Goal: Check status: Check status

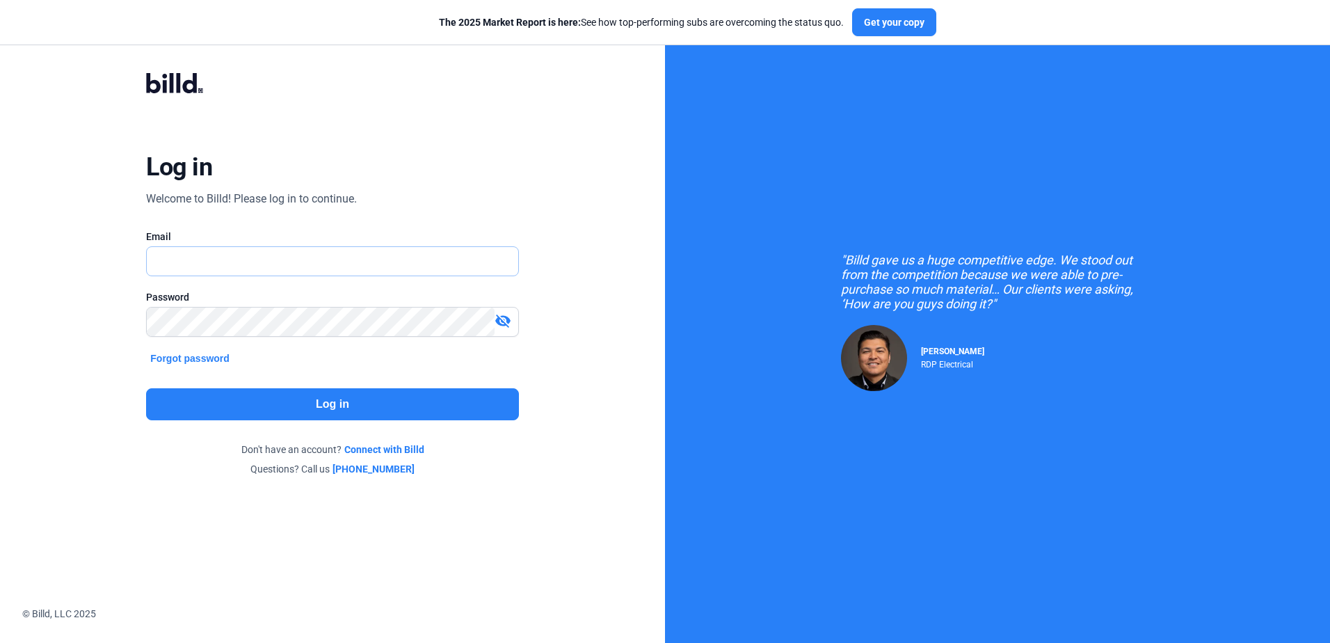
type input "[PERSON_NAME][EMAIL_ADDRESS][DOMAIN_NAME]"
click at [228, 405] on button "Log in" at bounding box center [332, 404] width 372 height 32
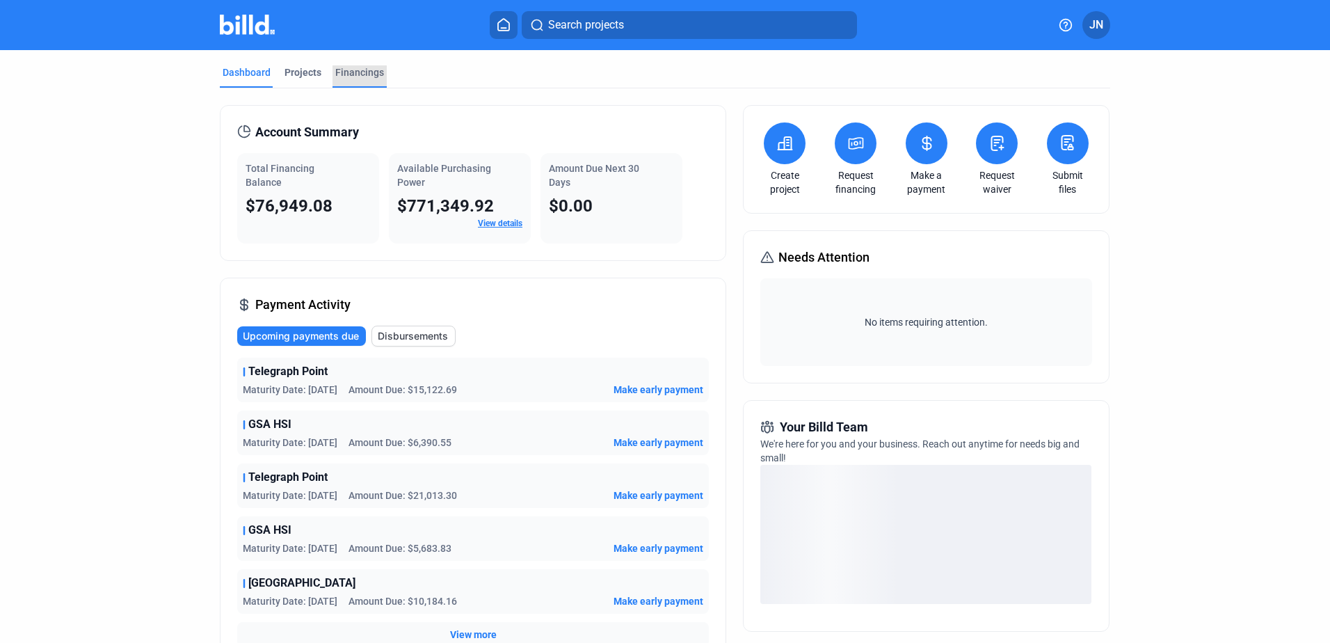
click at [355, 66] on div "Financings" at bounding box center [359, 72] width 49 height 14
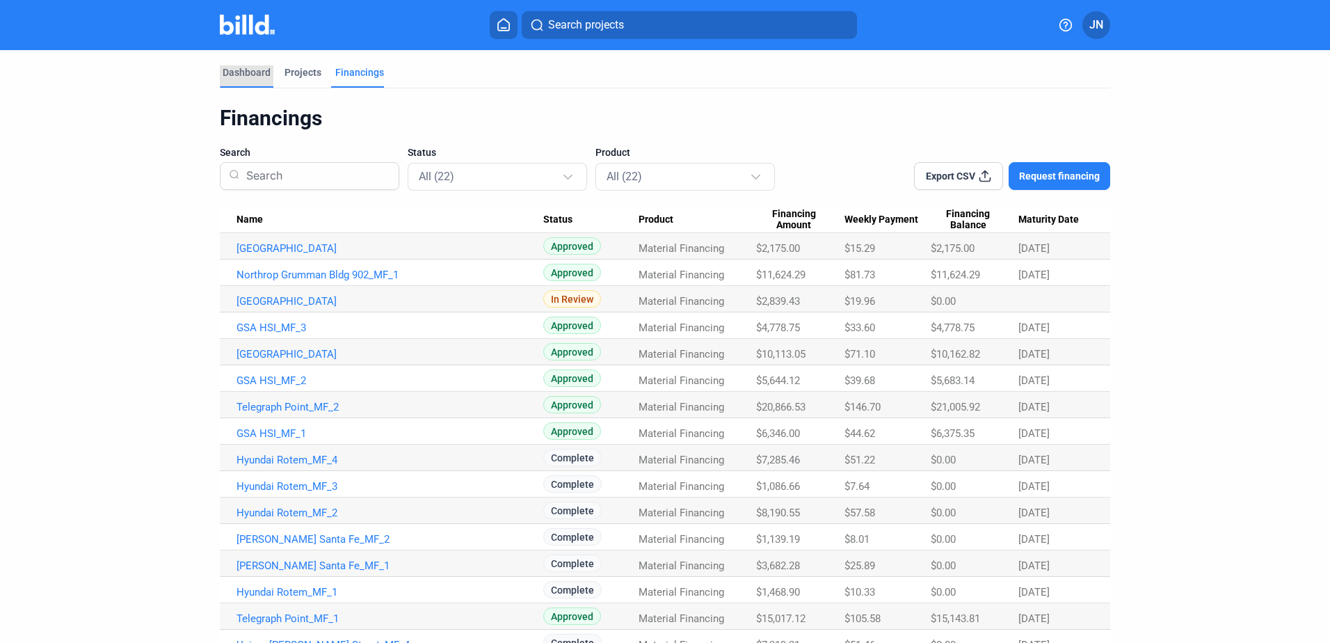
click at [242, 72] on div "Dashboard" at bounding box center [247, 72] width 48 height 14
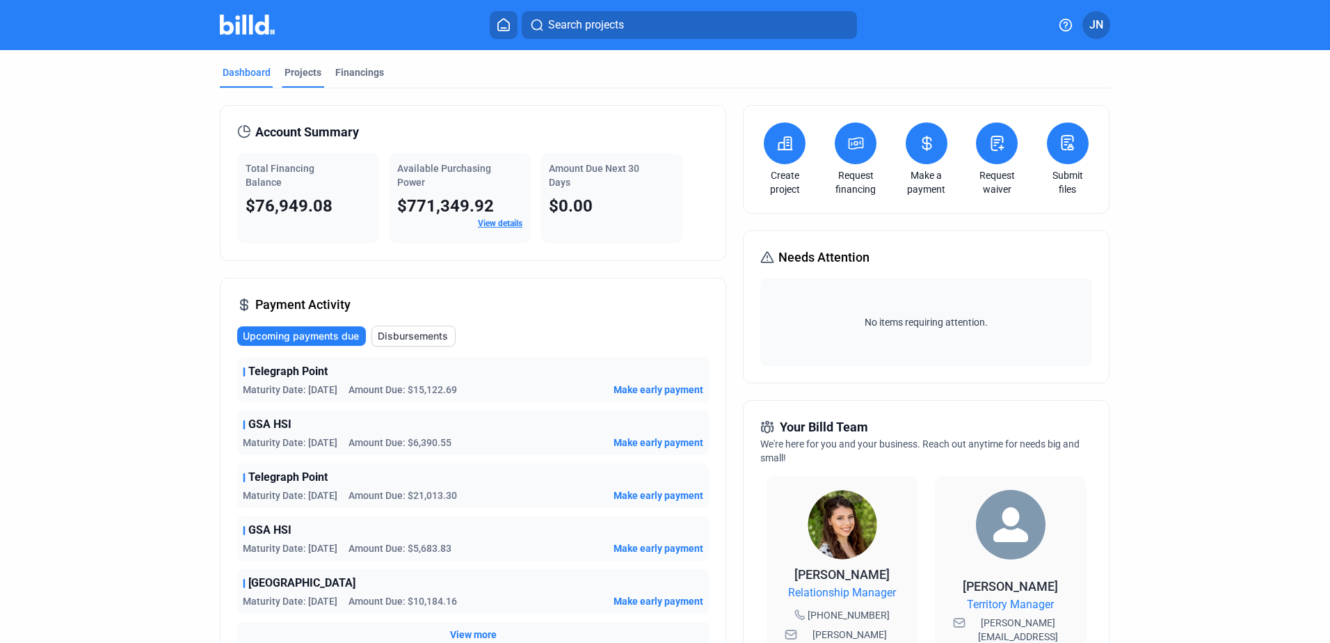
click at [287, 68] on div "Projects" at bounding box center [302, 72] width 37 height 14
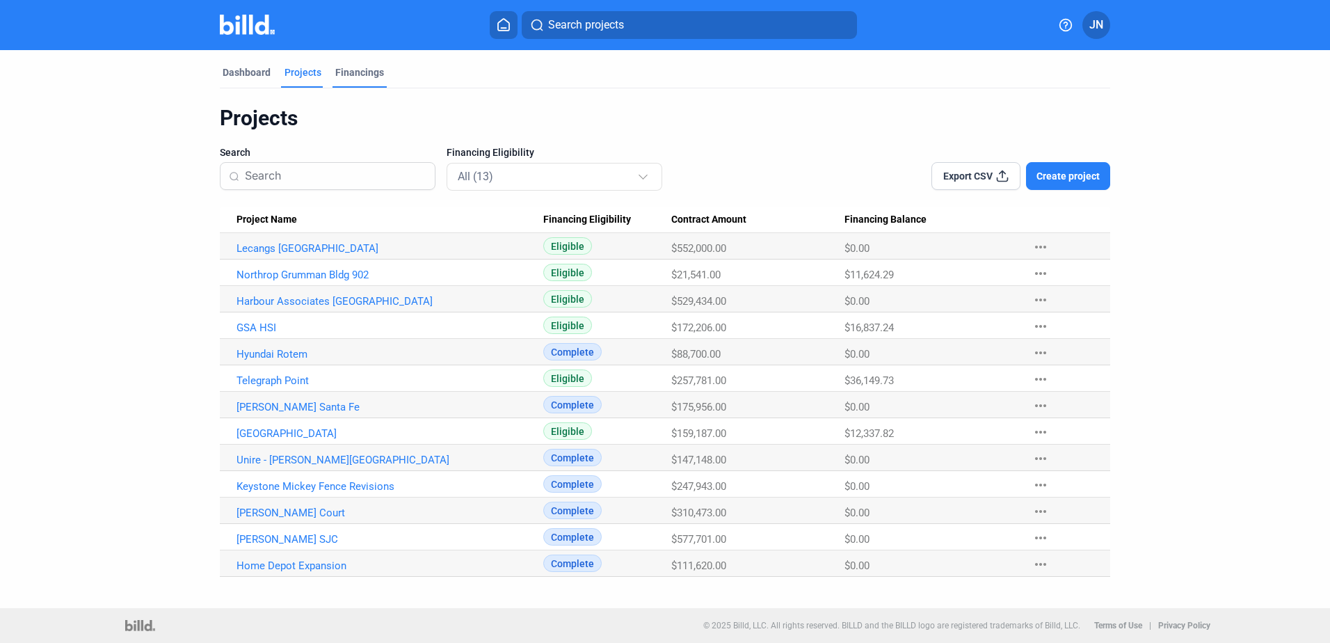
click at [353, 73] on div "Financings" at bounding box center [359, 72] width 49 height 14
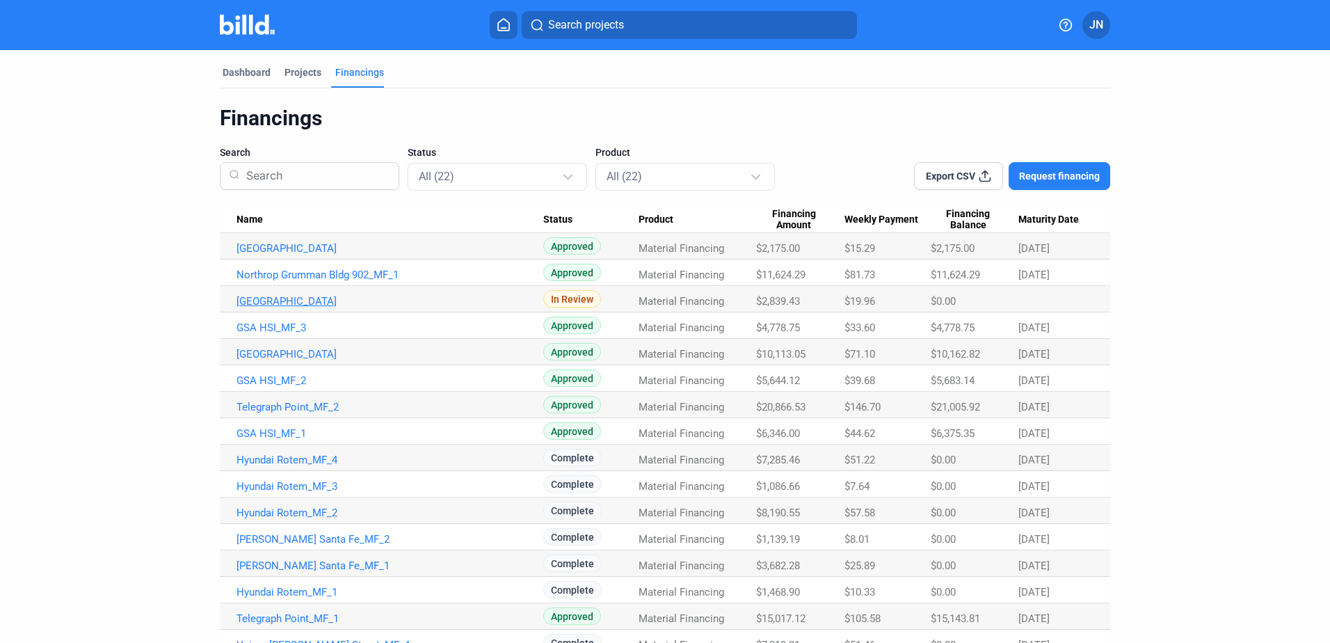
click at [361, 303] on link "[GEOGRAPHIC_DATA]" at bounding box center [389, 301] width 307 height 13
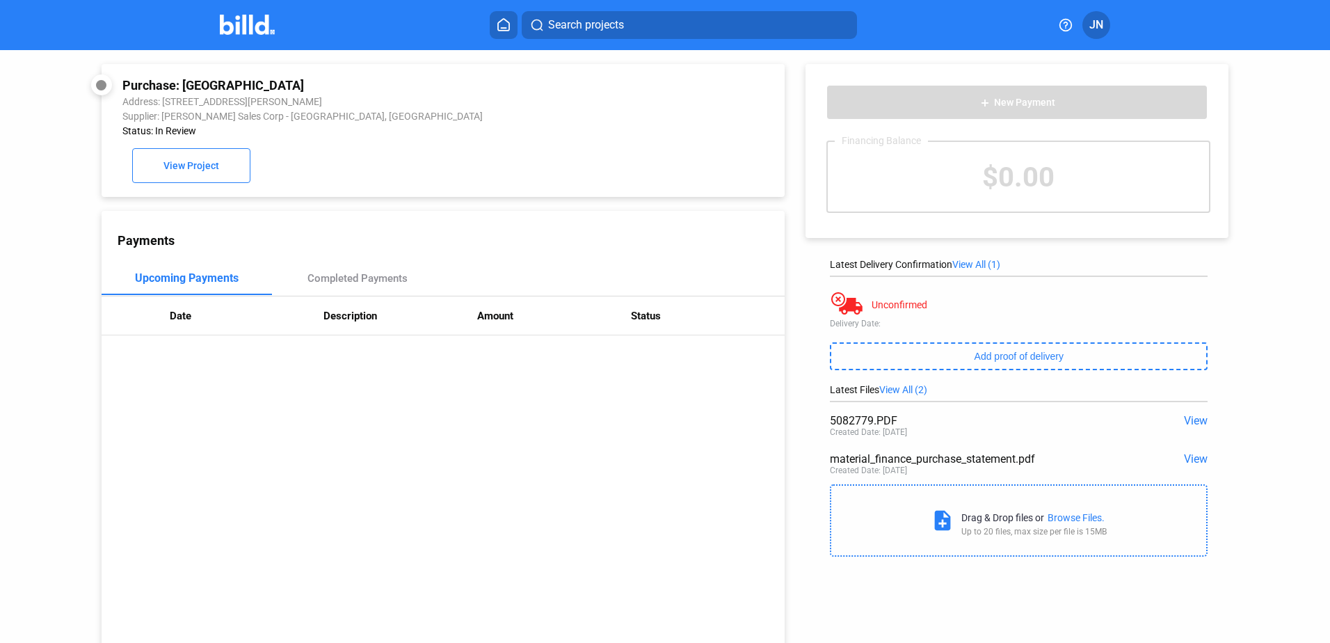
click at [508, 24] on icon at bounding box center [504, 24] width 14 height 13
